Goal: Register for event/course

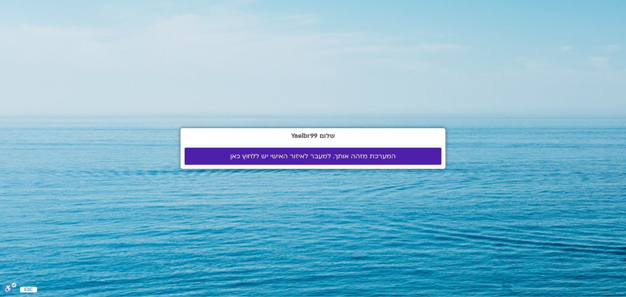
click at [342, 154] on span "המערכת מזהה אותך. למעבר לאיזור האישי יש ללחוץ כאן" at bounding box center [312, 156] width 165 height 7
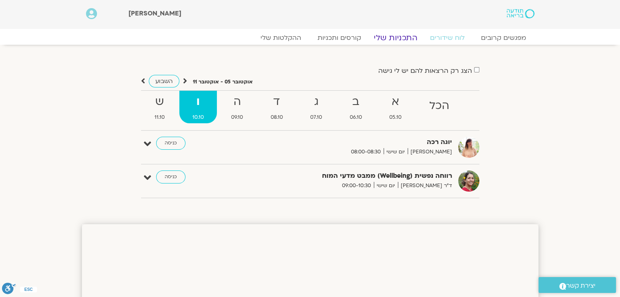
click at [401, 37] on link "התכניות שלי" at bounding box center [395, 38] width 63 height 10
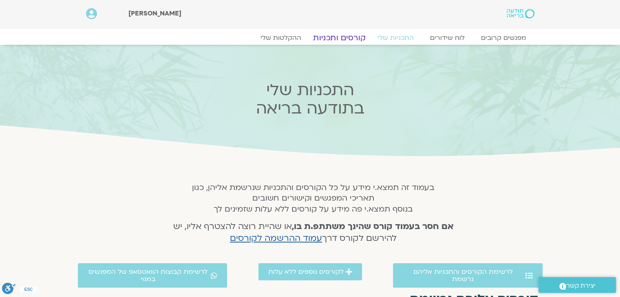
click at [360, 36] on link "קורסים ותכניות" at bounding box center [339, 38] width 72 height 10
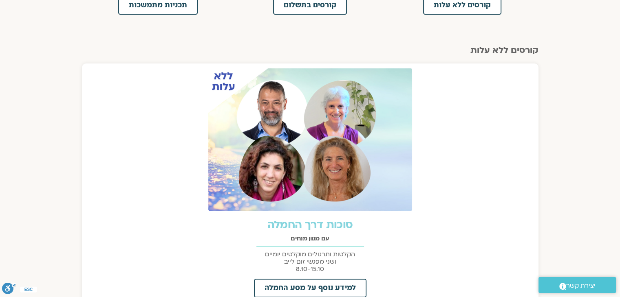
scroll to position [326, 0]
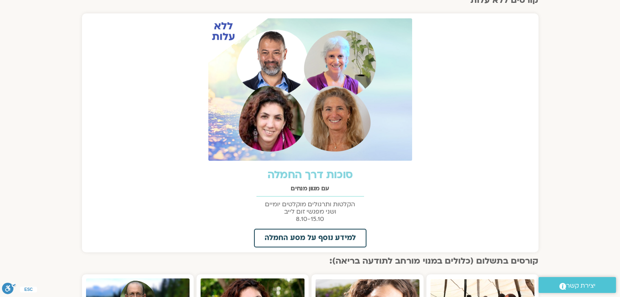
click at [319, 174] on link "סוכות דרך החמלה" at bounding box center [310, 175] width 86 height 15
click at [267, 168] on link "סוכות דרך החמלה" at bounding box center [310, 175] width 86 height 15
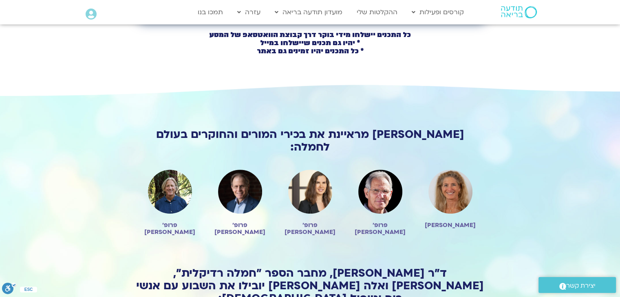
scroll to position [489, 0]
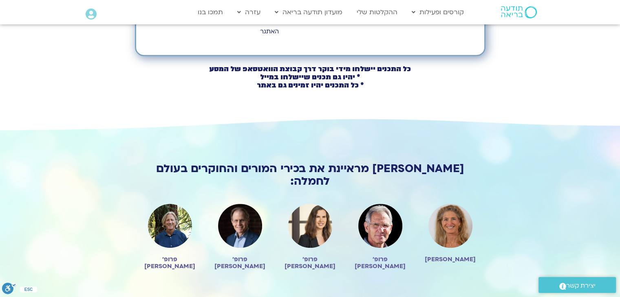
click at [242, 204] on img at bounding box center [240, 226] width 44 height 44
click at [247, 256] on h2 "פרופ׳ [PERSON_NAME]" at bounding box center [240, 263] width 54 height 14
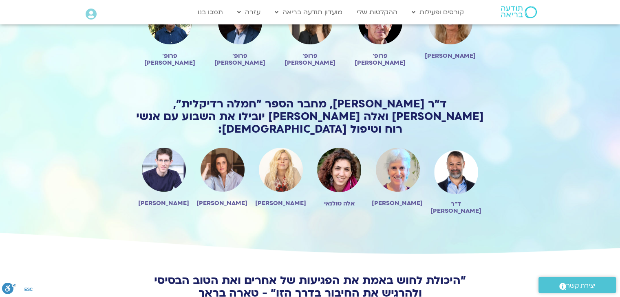
scroll to position [448, 0]
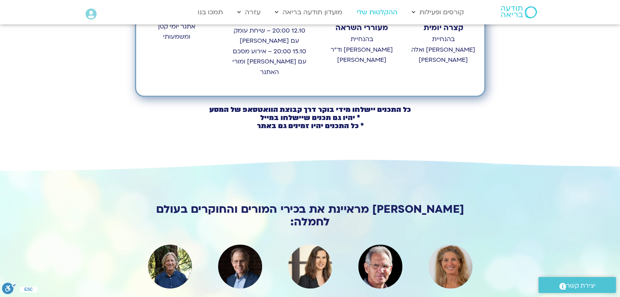
click at [388, 13] on link "ההקלטות שלי" at bounding box center [377, 11] width 49 height 15
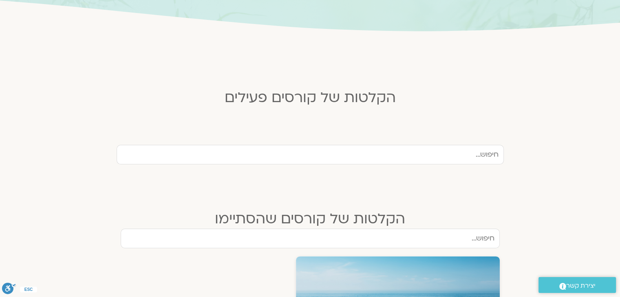
scroll to position [163, 0]
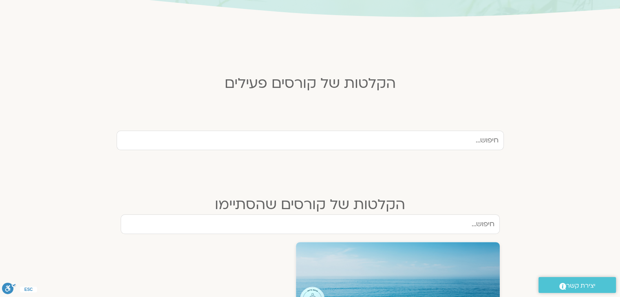
click at [409, 137] on input "text" at bounding box center [310, 141] width 387 height 20
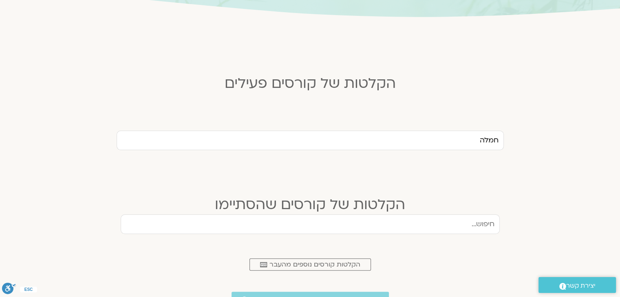
type input "חמלה"
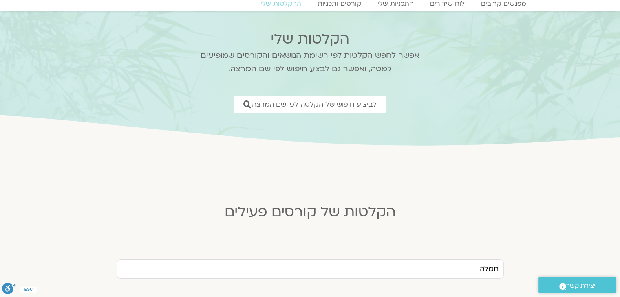
scroll to position [0, 0]
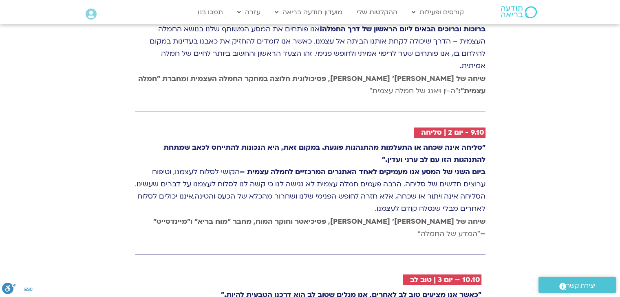
scroll to position [1340, 0]
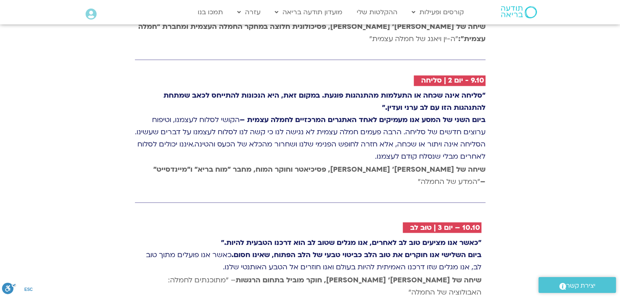
click at [171, 165] on span "שיחה של טארה בראך ופרופ׳ דן סיגל, פסיכיאטר וחוקר המוח, מחבר "מוח בריא" ו"מיינדס…" at bounding box center [319, 176] width 332 height 22
drag, startPoint x: 262, startPoint y: 92, endPoint x: 304, endPoint y: 75, distance: 44.4
click at [266, 92] on p ""סליחה אינה שכחה או התעלמות מהתנהגות פוגעת. במקום זאת, היא הנכונות להתייחס לכאב…" at bounding box center [310, 126] width 350 height 73
click at [310, 90] on p ""סליחה אינה שכחה או התעלמות מהתנהגות פוגעת. במקום זאת, היא הנכונות להתייחס לכאב…" at bounding box center [310, 126] width 350 height 73
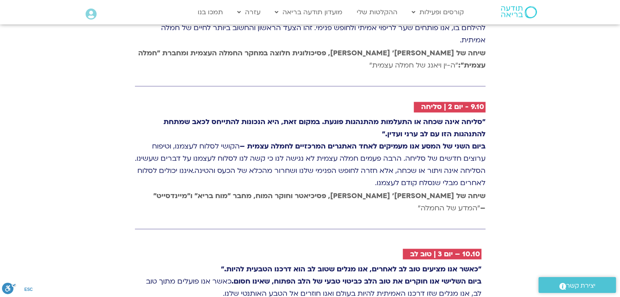
scroll to position [1299, 0]
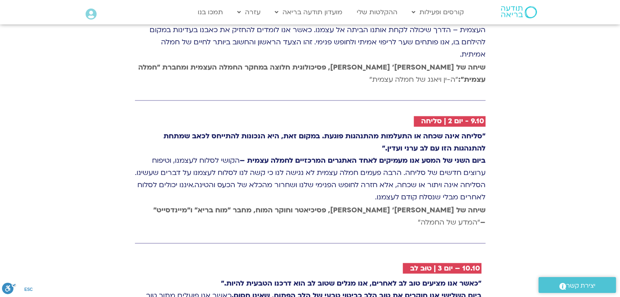
click at [423, 117] on h2 "9.10 - יום 2 | סליחה" at bounding box center [452, 121] width 63 height 8
click at [424, 117] on h2 "9.10 - יום 2 | סליחה" at bounding box center [452, 121] width 63 height 8
click at [427, 117] on h2 "9.10 - יום 2 | סליחה" at bounding box center [452, 121] width 63 height 8
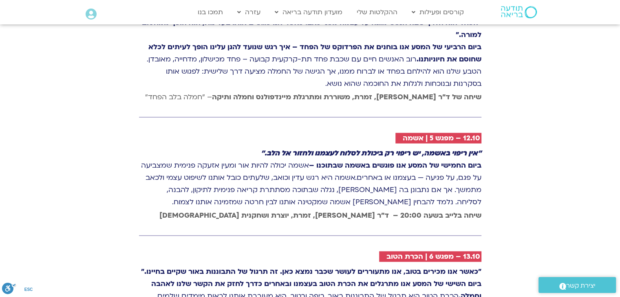
scroll to position [1707, 0]
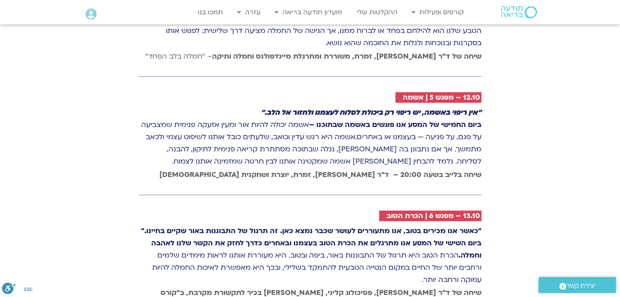
click at [451, 212] on h2 "13.10 – מפגש 6 | הכרת הטוב" at bounding box center [433, 216] width 94 height 8
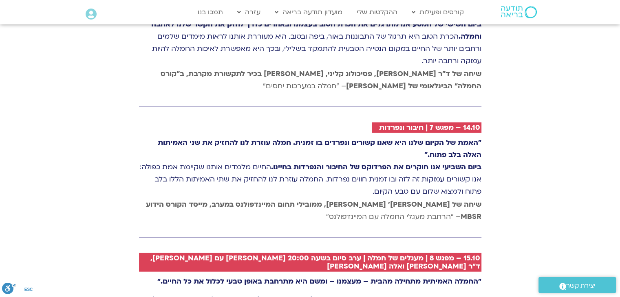
scroll to position [1992, 0]
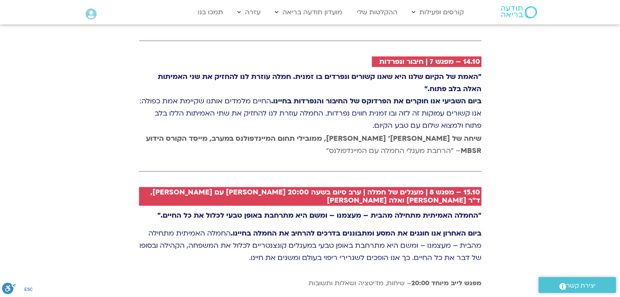
click at [438, 189] on h2 "15.10 – מפגש 8 | מעגלים של חמלה | ערב סיום בשעה 20:00 [PERSON_NAME] עם [PERSON_…" at bounding box center [313, 197] width 334 height 16
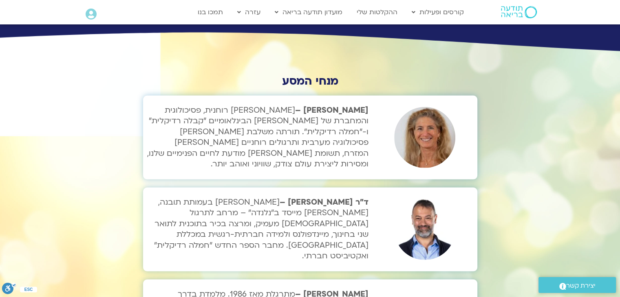
scroll to position [2481, 0]
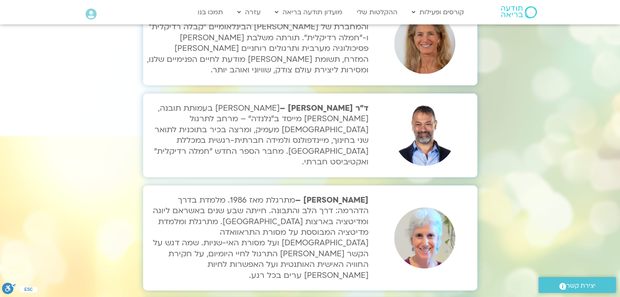
click at [359, 195] on strong "[PERSON_NAME] –" at bounding box center [331, 200] width 73 height 11
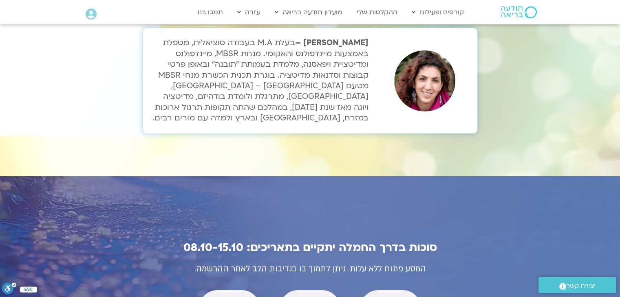
scroll to position [2766, 0]
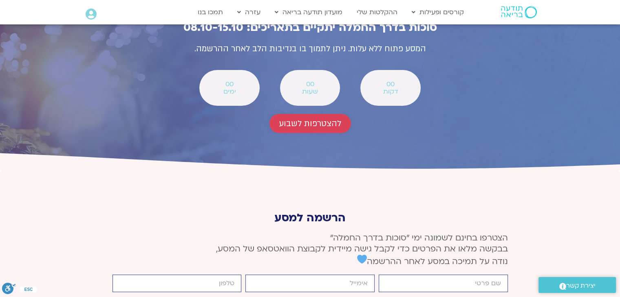
scroll to position [3001, 0]
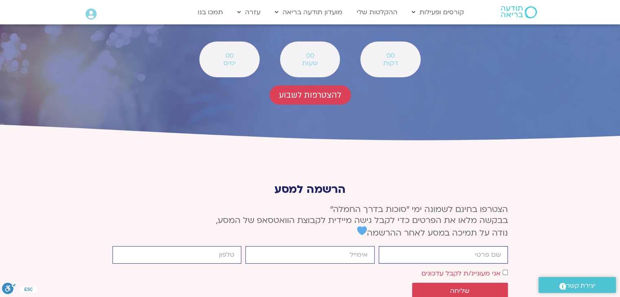
click at [434, 247] on input "firstname" at bounding box center [443, 256] width 129 height 18
